Goal: Navigation & Orientation: Find specific page/section

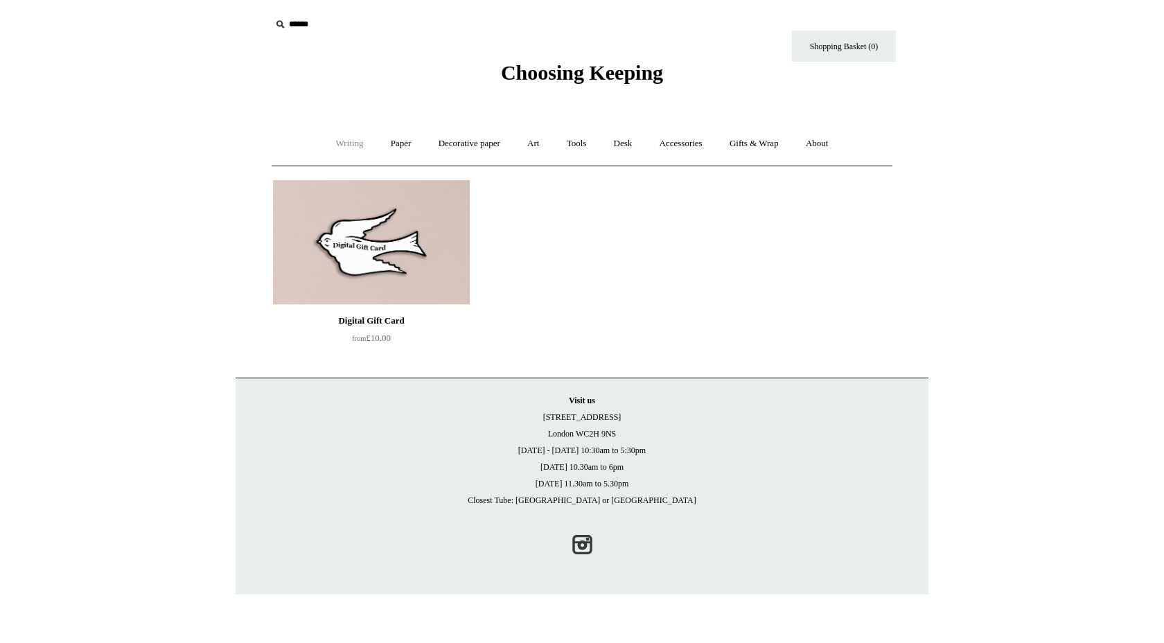
click at [336, 145] on link "Writing +" at bounding box center [349, 143] width 53 height 37
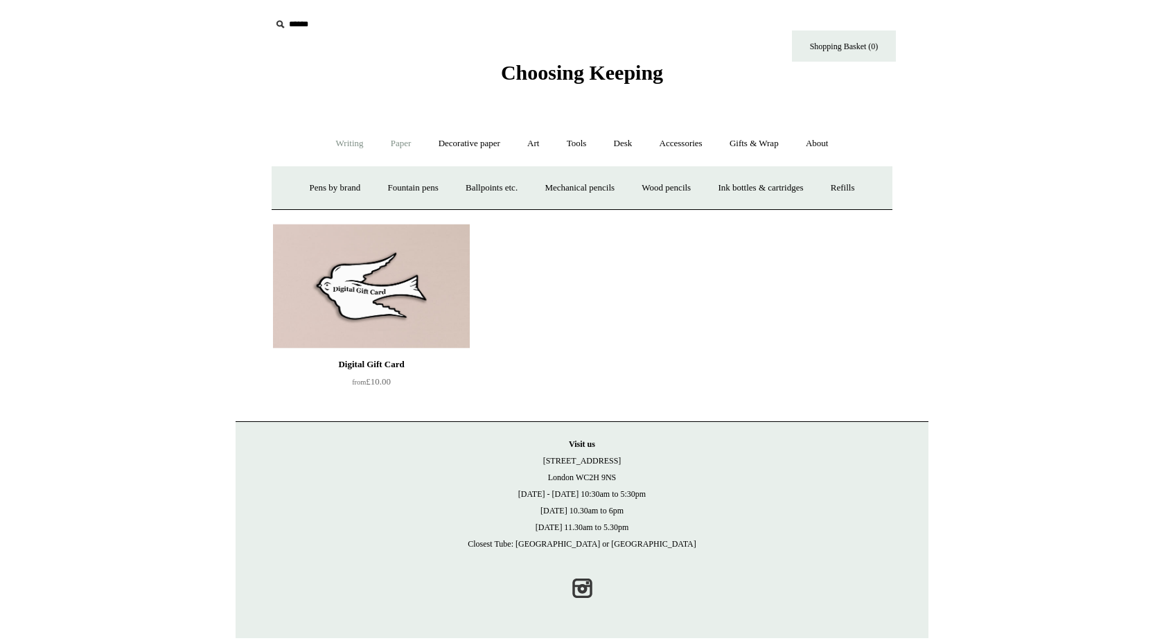
click at [397, 145] on link "Paper +" at bounding box center [401, 143] width 46 height 37
click at [377, 193] on link "Notebooks +" at bounding box center [388, 188] width 64 height 37
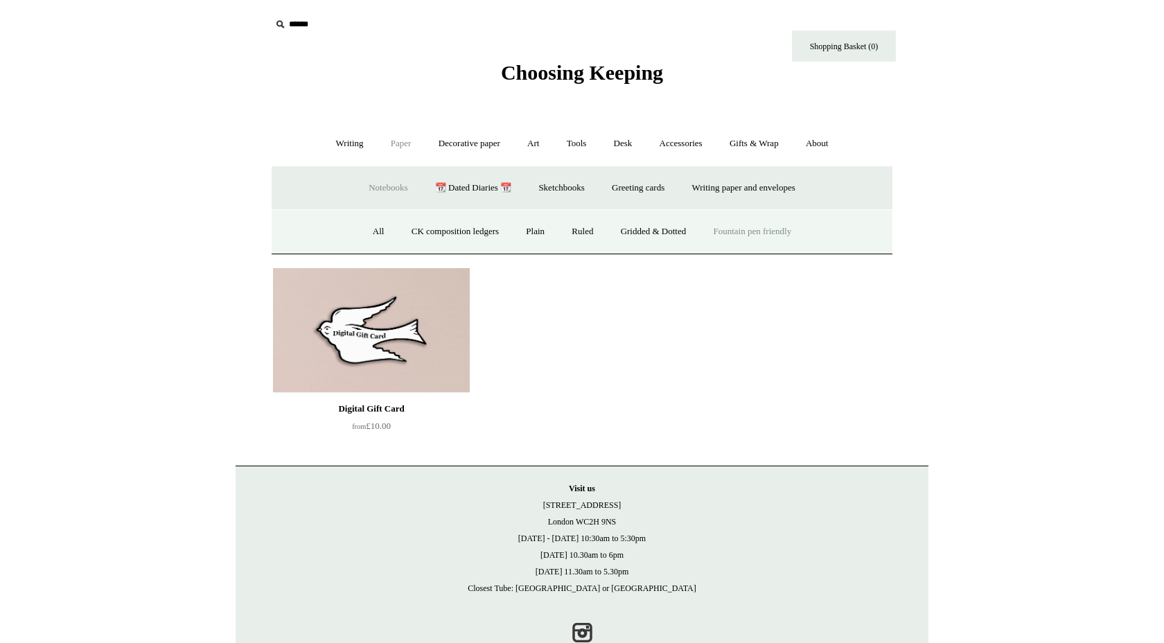
click at [781, 232] on link "Fountain pen friendly" at bounding box center [752, 231] width 103 height 37
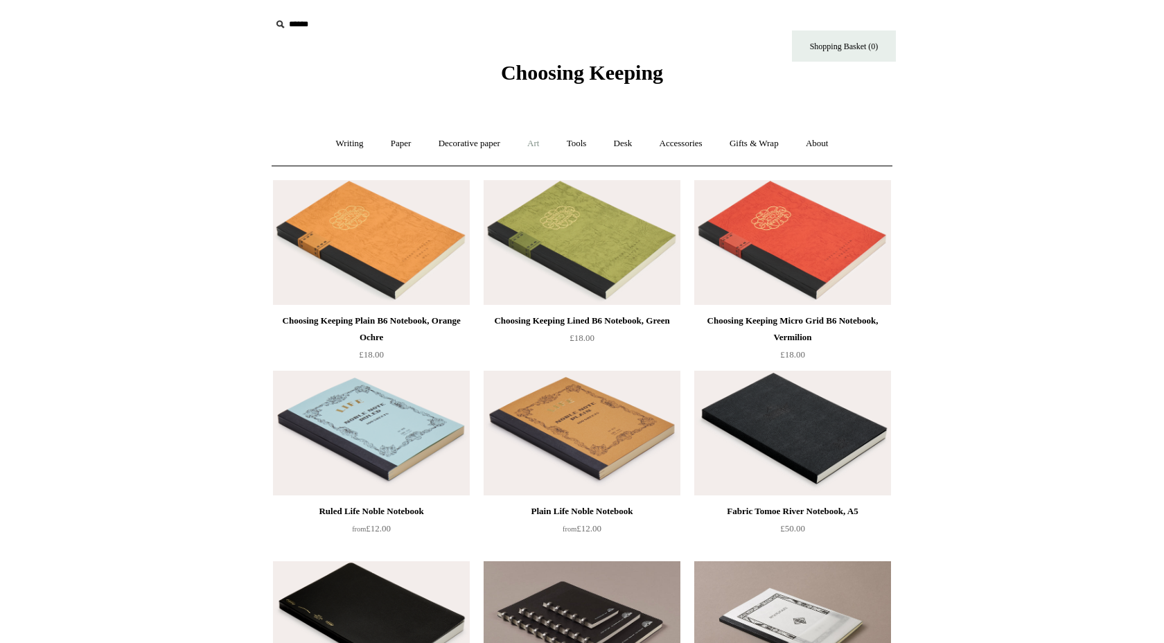
click at [531, 141] on link "Art +" at bounding box center [533, 143] width 37 height 37
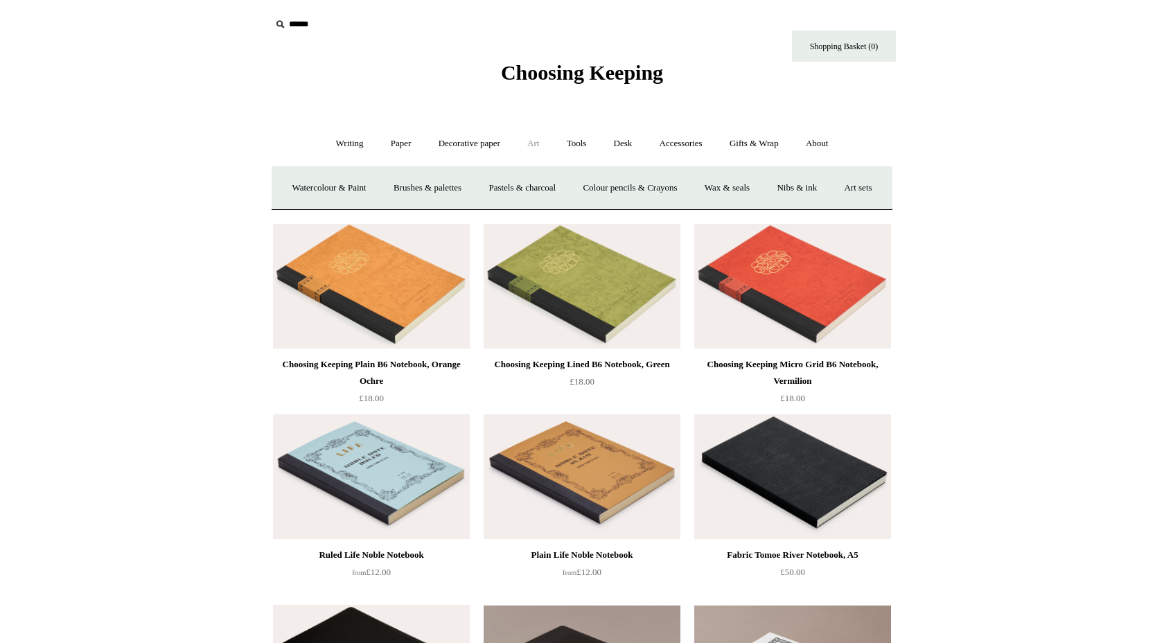
click at [602, 145] on ul "Writing + Pens by brand + [GEOGRAPHIC_DATA] Lamy Ohnishi Seisakusho [GEOGRAPHIC…" at bounding box center [581, 143] width 517 height 37
click at [585, 145] on link "Tools +" at bounding box center [576, 143] width 45 height 37
click at [645, 141] on link "Desk +" at bounding box center [623, 143] width 44 height 37
click at [691, 138] on link "Accessories +" at bounding box center [681, 143] width 68 height 37
click at [760, 143] on link "Gifts & Wrap +" at bounding box center [754, 143] width 74 height 37
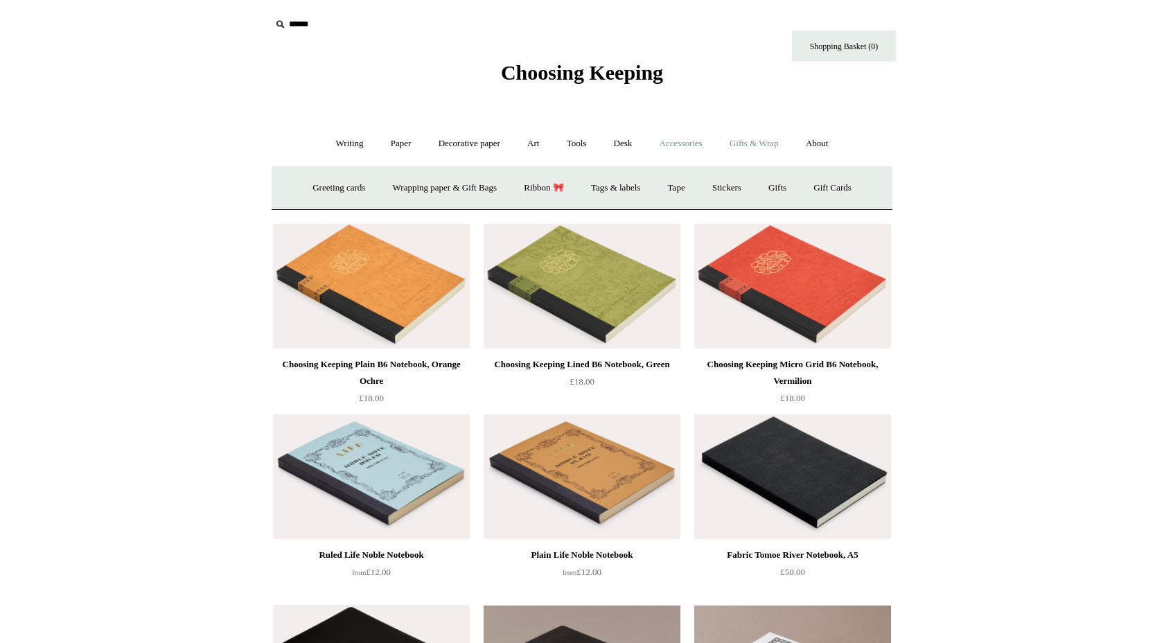
click at [707, 140] on link "Accessories +" at bounding box center [681, 143] width 68 height 37
